Goal: Use online tool/utility: Use online tool/utility

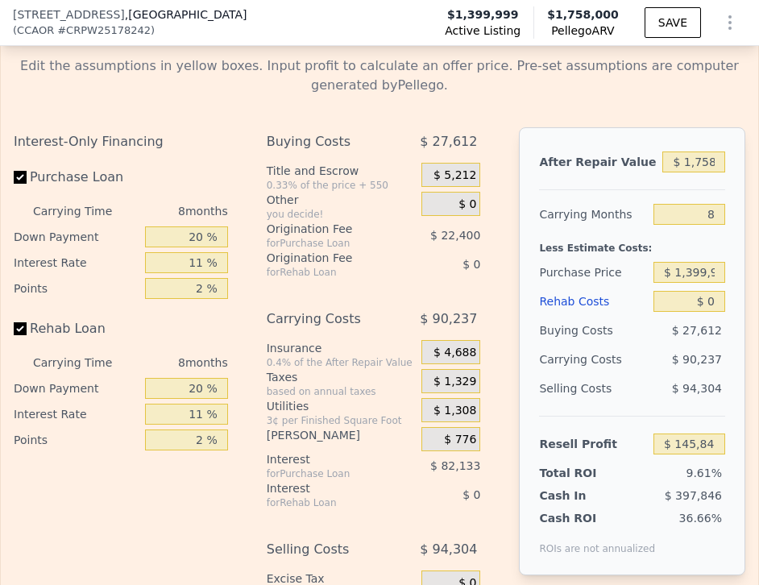
scroll to position [3037, 0]
drag, startPoint x: 707, startPoint y: 301, endPoint x: 736, endPoint y: 304, distance: 28.3
click at [736, 304] on div "After Repair Value $ 1,758,000 Carrying Months 8 Less Estimate Costs: Purchase …" at bounding box center [632, 351] width 226 height 448
click at [711, 298] on input "$ 0" at bounding box center [689, 301] width 72 height 21
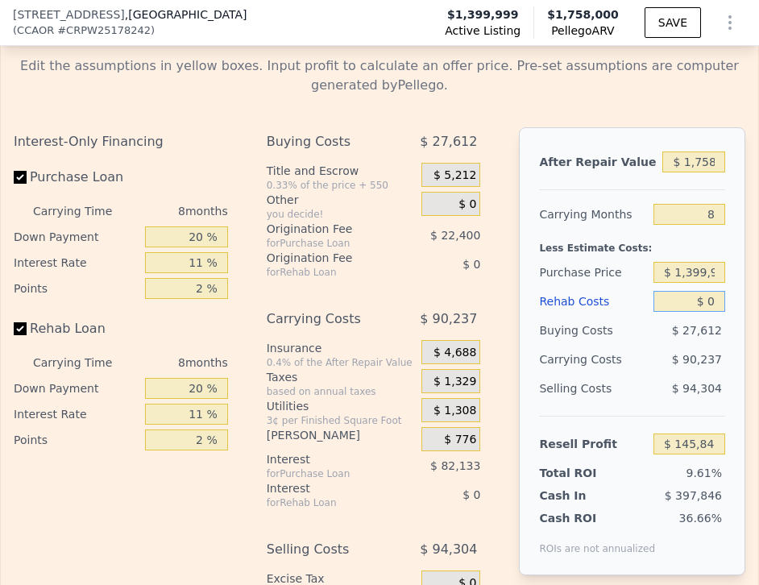
type input "$ 2"
type input "$ 145,846"
type input "$ 23"
type input "$ 145,825"
type input "$ 230"
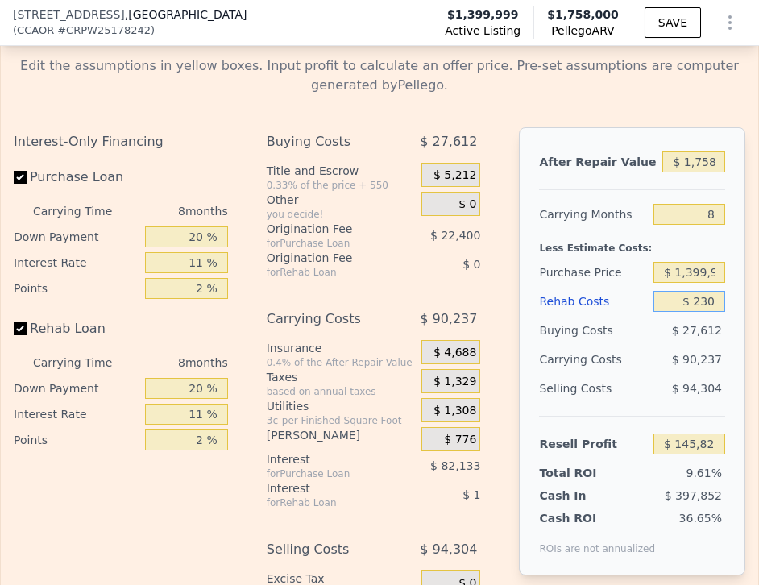
type input "$ 145,598"
type input "$ 2,300"
type input "$ 143,375"
type input "$ 23,000"
type input "$ 121,128"
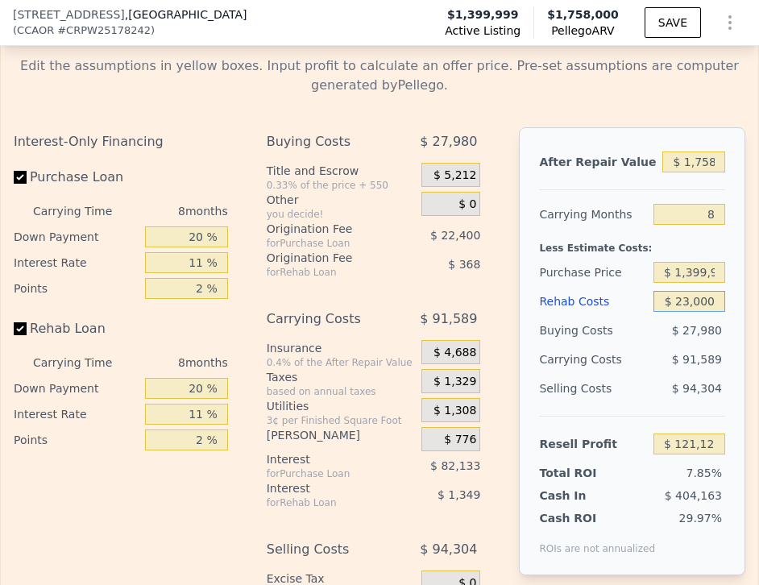
type input "$ 230,000"
type input "-$ 101,328"
type input "$ 230,000"
click at [695, 272] on input "$ 1,399,999" at bounding box center [689, 272] width 72 height 21
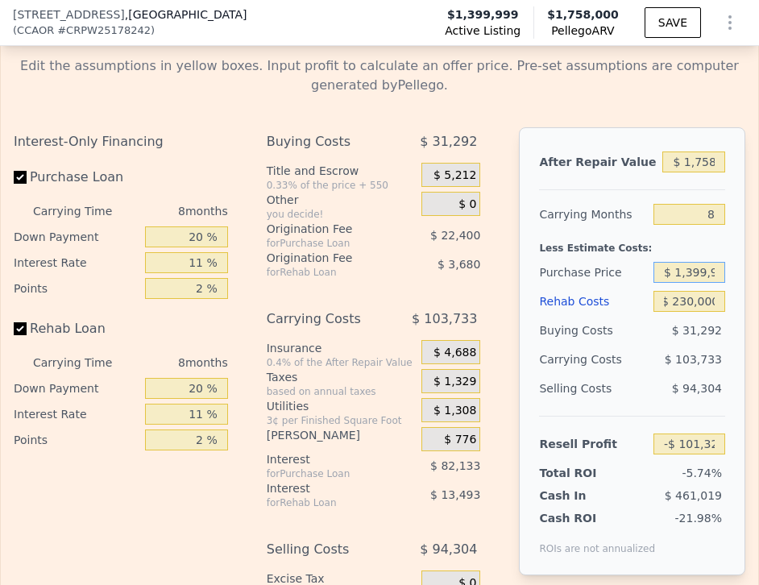
scroll to position [0, 0]
click at [695, 272] on input "$ 1,399,999" at bounding box center [689, 272] width 72 height 21
type input "$ 1,250,000"
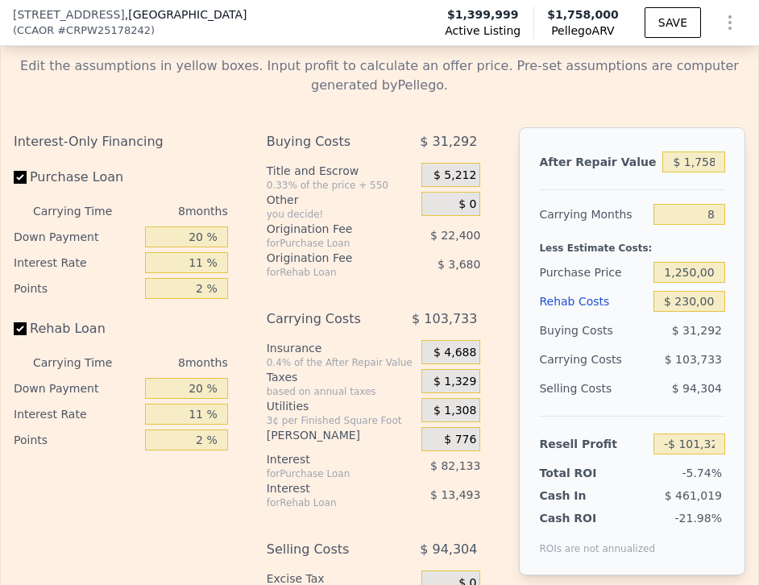
click at [602, 518] on div "Cash ROI" at bounding box center [597, 518] width 116 height 16
type input "$ 60,370"
click at [703, 214] on input "8" at bounding box center [689, 214] width 72 height 21
type input "6"
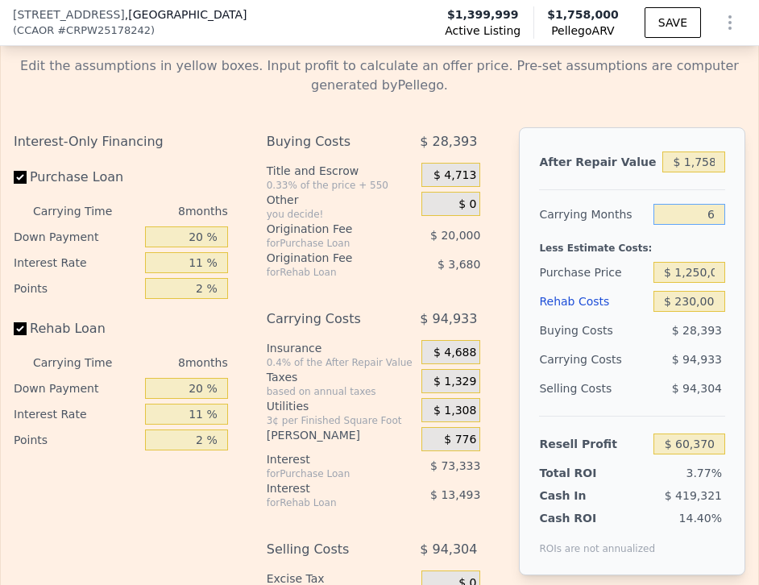
type input "$ 84,103"
type input "6"
click at [637, 313] on div "Rehab Costs" at bounding box center [593, 301] width 108 height 29
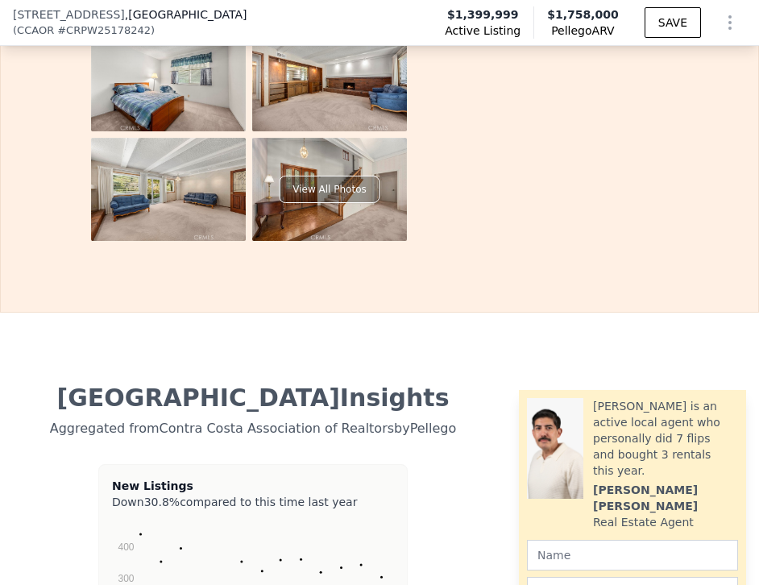
scroll to position [3416, 0]
